Goal: Task Accomplishment & Management: Manage account settings

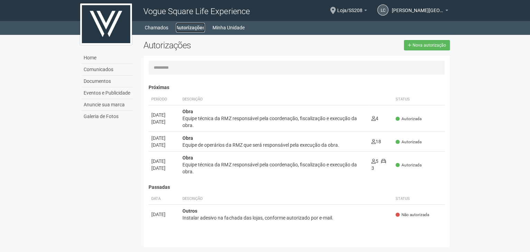
click at [189, 29] on link "Autorizações" at bounding box center [190, 28] width 29 height 10
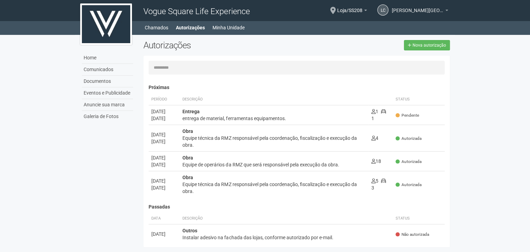
click at [435, 12] on span "[PERSON_NAME][GEOGRAPHIC_DATA]" at bounding box center [418, 7] width 52 height 12
click at [425, 12] on span "[PERSON_NAME][GEOGRAPHIC_DATA]" at bounding box center [418, 7] width 52 height 12
click at [425, 9] on span "[PERSON_NAME][GEOGRAPHIC_DATA]" at bounding box center [418, 7] width 52 height 12
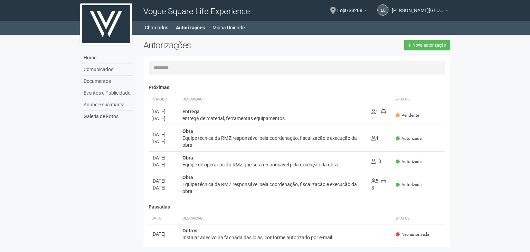
click at [425, 9] on span "[PERSON_NAME][GEOGRAPHIC_DATA]" at bounding box center [418, 7] width 52 height 12
click at [425, 11] on span "[PERSON_NAME][GEOGRAPHIC_DATA]" at bounding box center [418, 7] width 52 height 12
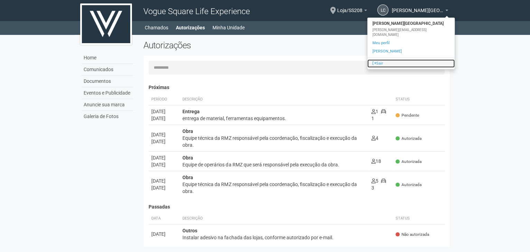
click at [405, 60] on link "Sair" at bounding box center [410, 63] width 87 height 8
